Goal: Register for event/course

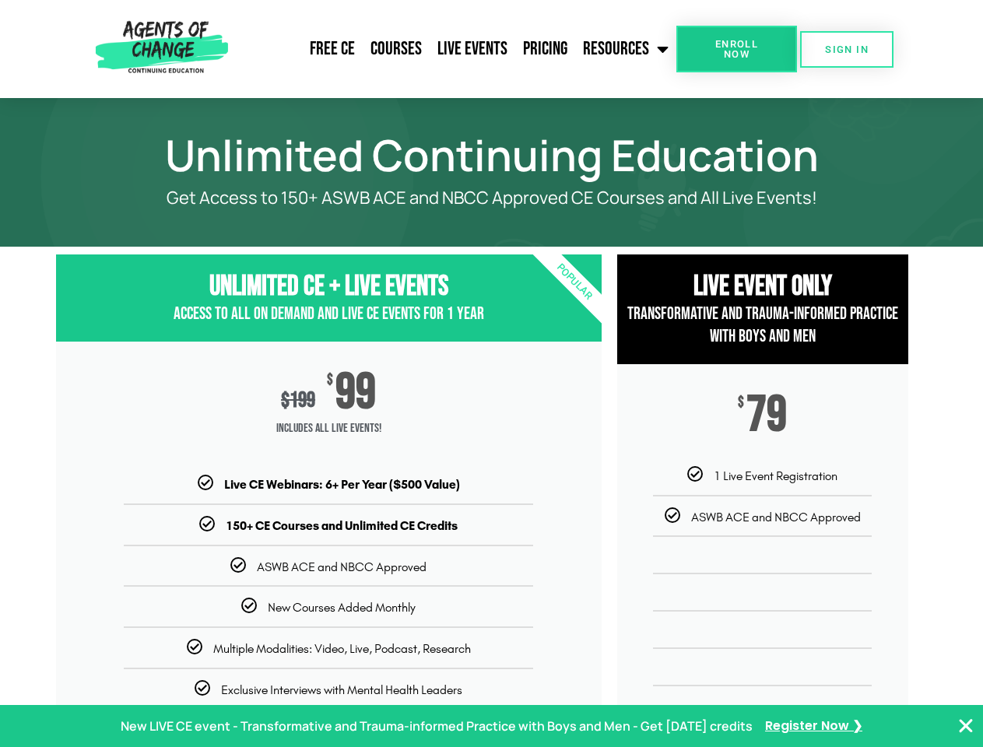
click at [491, 374] on div "$ 199 $ 99 Includes ALL Live Events!" at bounding box center [329, 409] width 546 height 134
click at [627, 49] on link "Resources" at bounding box center [625, 49] width 101 height 39
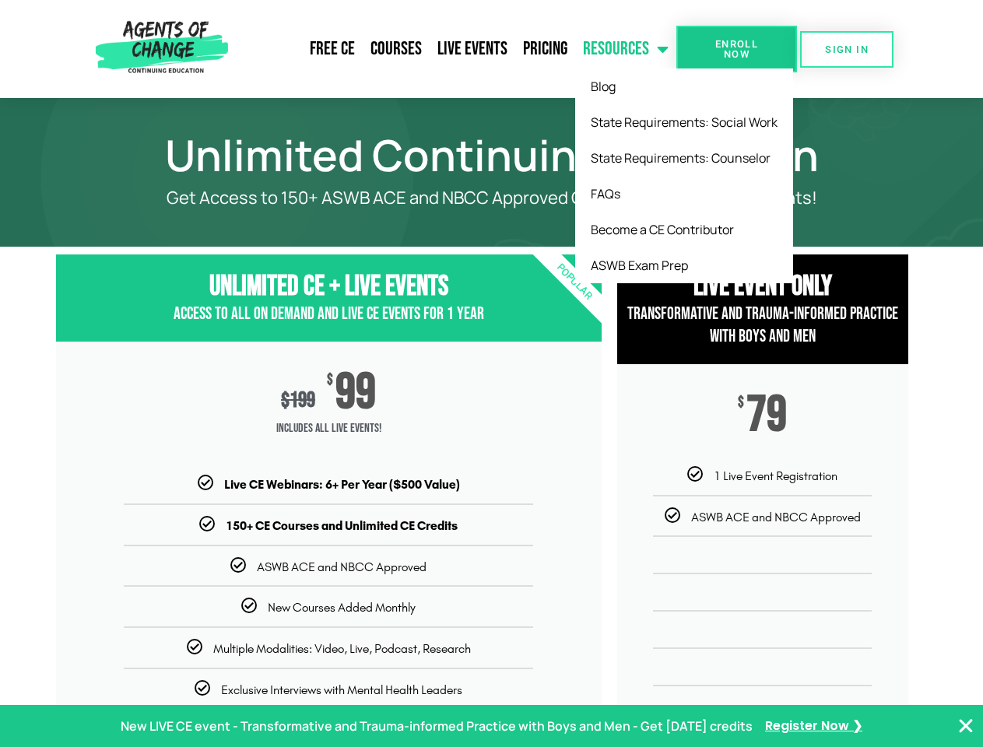
click at [737, 49] on span "Enroll Now" at bounding box center [737, 49] width 71 height 20
click at [847, 49] on span "SIGN IN" at bounding box center [847, 49] width 44 height 10
click at [491, 726] on p "New LIVE CE event - Transformative and Trauma-informed Practice with Boys and M…" at bounding box center [437, 727] width 632 height 23
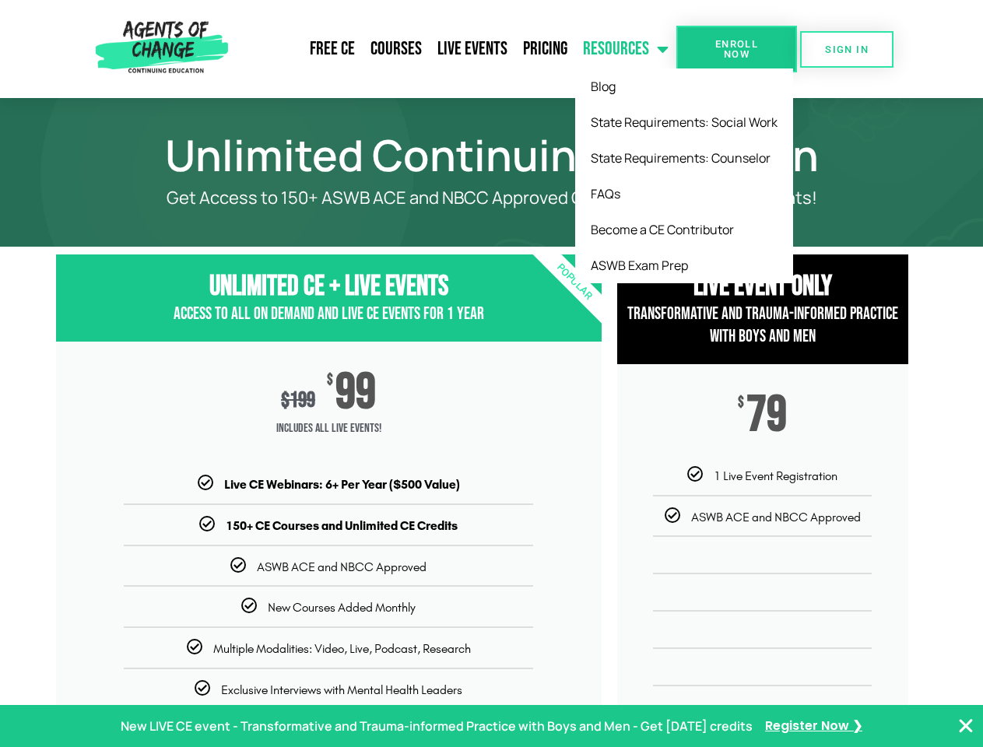
click at [966, 726] on icon "Close Banner" at bounding box center [966, 726] width 19 height 19
